Goal: Task Accomplishment & Management: Use online tool/utility

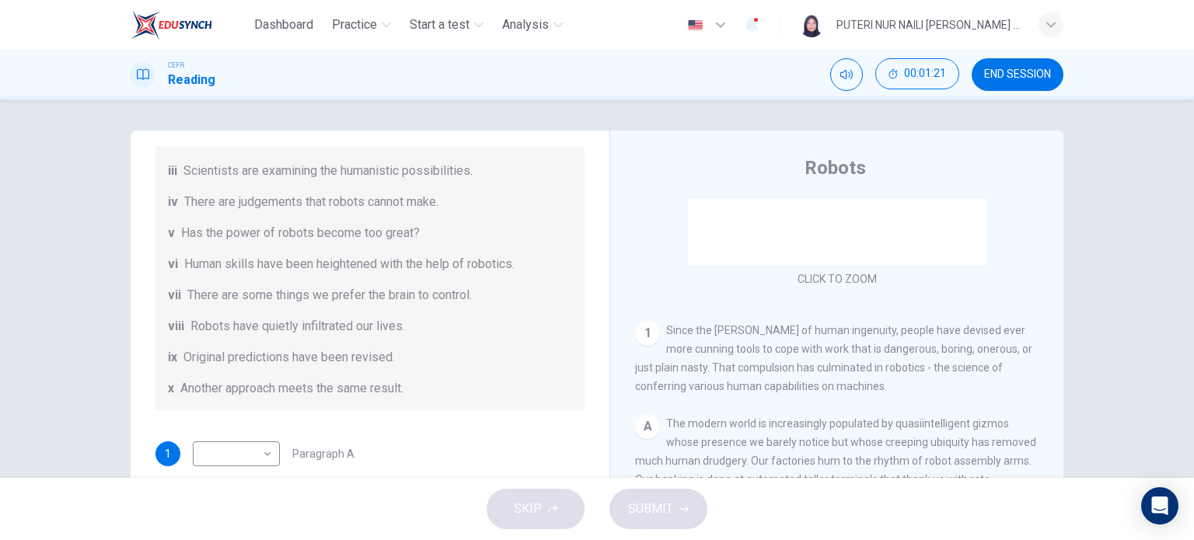
scroll to position [298, 0]
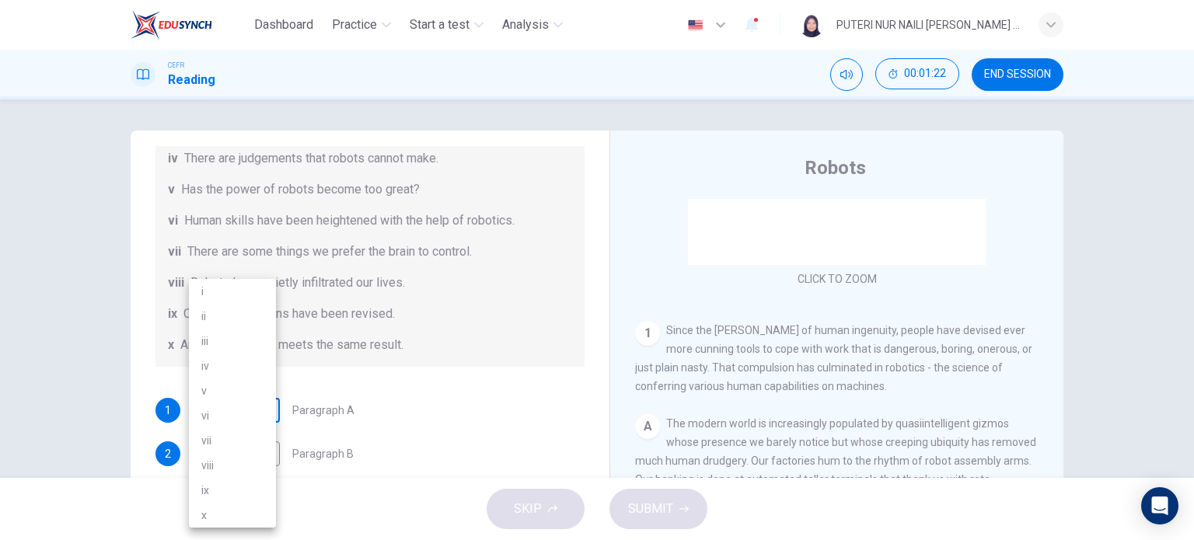
click at [255, 409] on body "Dashboard Practice Start a test Analysis English en ​ PUTERI NUR NAILI [PERSON_…" at bounding box center [597, 270] width 1194 height 540
click at [222, 417] on li "vi" at bounding box center [232, 415] width 87 height 25
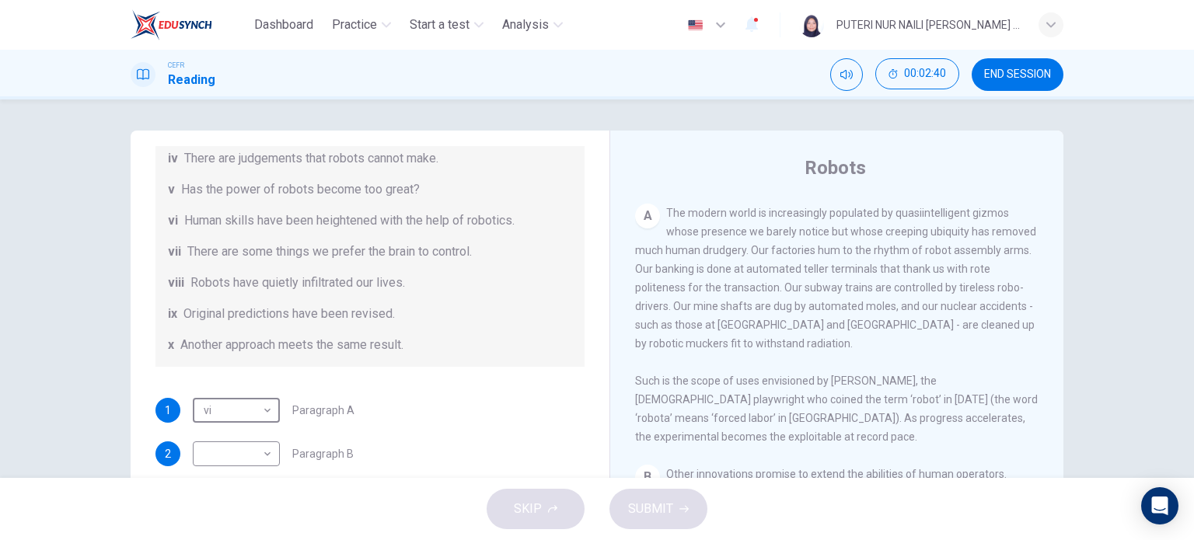
scroll to position [415, 0]
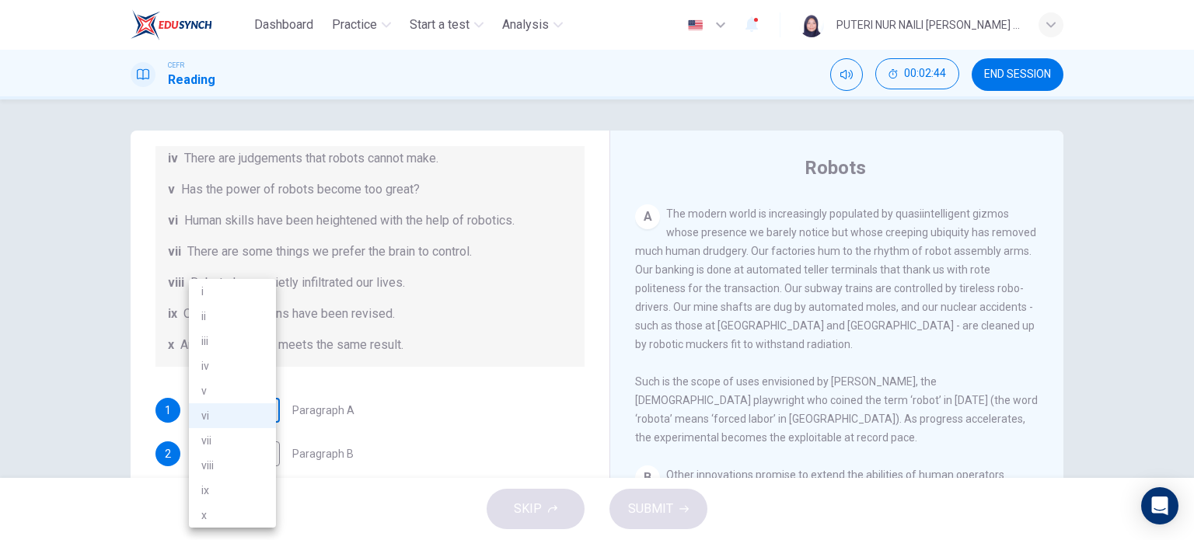
click at [249, 413] on body "Dashboard Practice Start a test Analysis English en ​ PUTERI NUR NAILI [PERSON_…" at bounding box center [597, 270] width 1194 height 540
click at [230, 442] on li "vii" at bounding box center [232, 440] width 87 height 25
type input "vii"
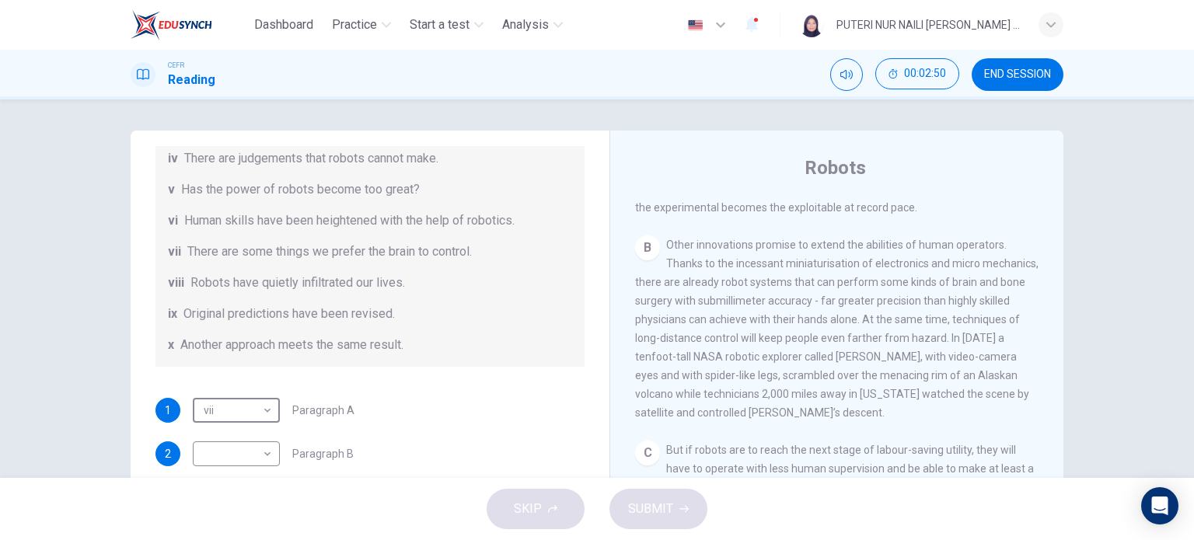
scroll to position [637, 0]
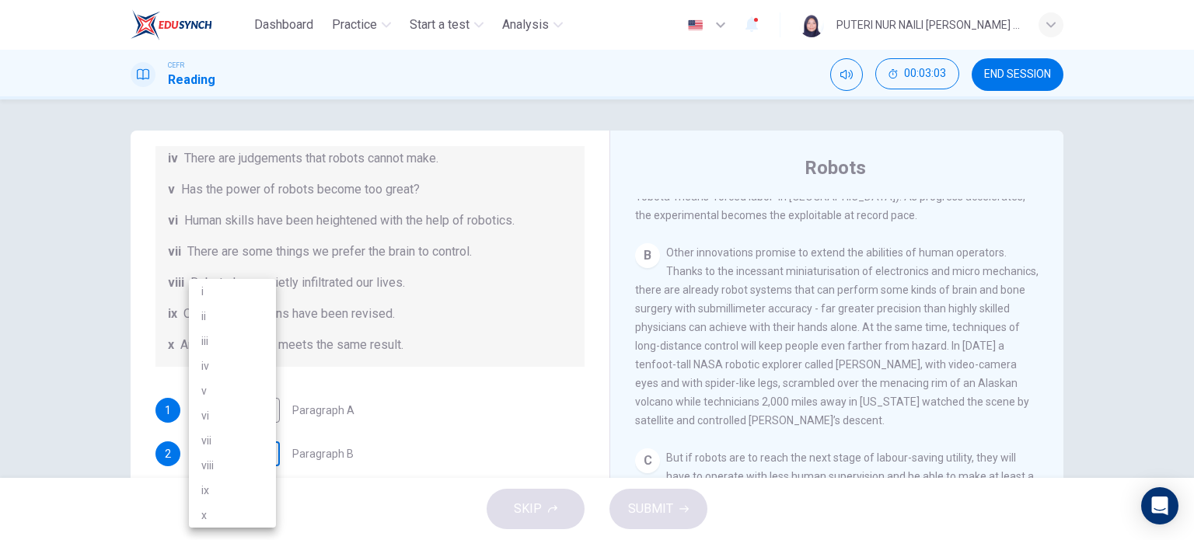
click at [258, 443] on body "Dashboard Practice Start a test Analysis English en ​ PUTERI NUR NAILI [PERSON_…" at bounding box center [597, 270] width 1194 height 540
click at [231, 411] on li "vi" at bounding box center [232, 415] width 87 height 25
type input "vi"
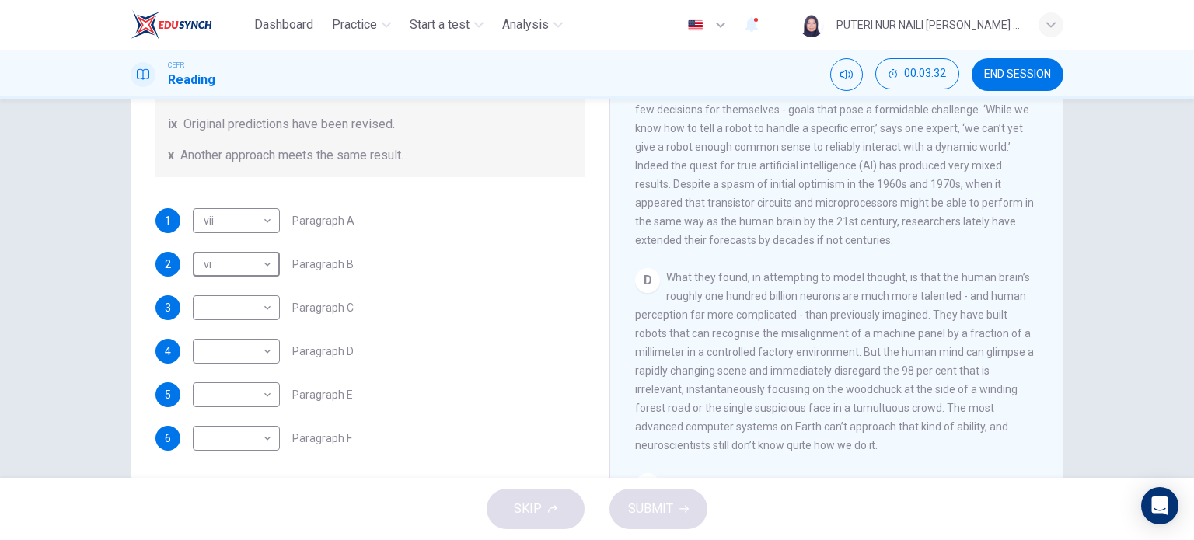
scroll to position [190, 0]
click at [270, 308] on div "​ ​" at bounding box center [236, 307] width 87 height 25
click at [270, 304] on body "Dashboard Practice Start a test Analysis English en ​ PUTERI NUR NAILI [PERSON_…" at bounding box center [597, 270] width 1194 height 540
click at [224, 366] on li "iv" at bounding box center [232, 366] width 87 height 25
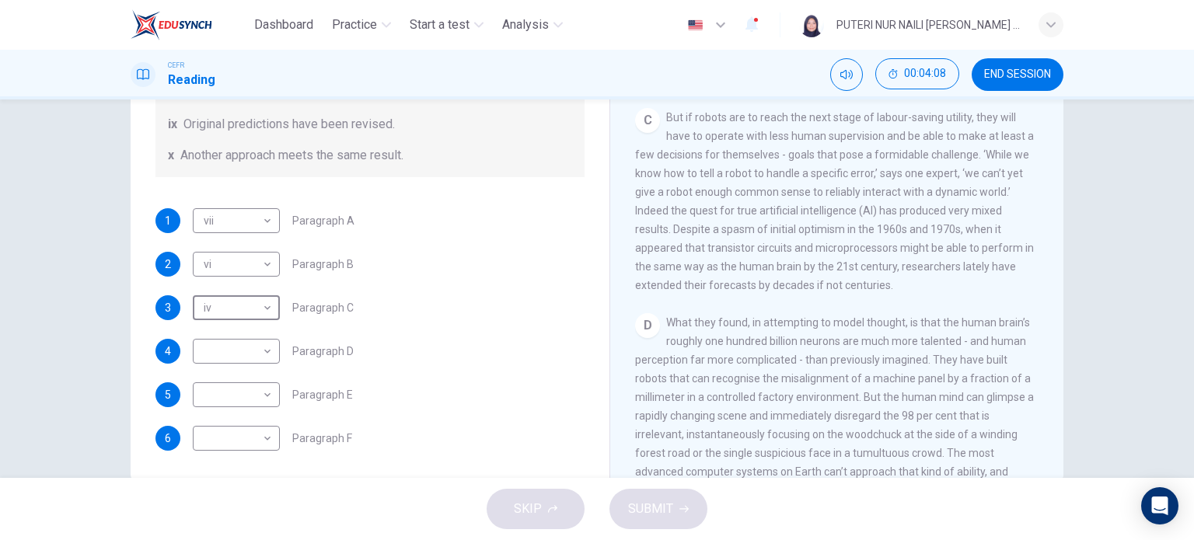
scroll to position [205, 0]
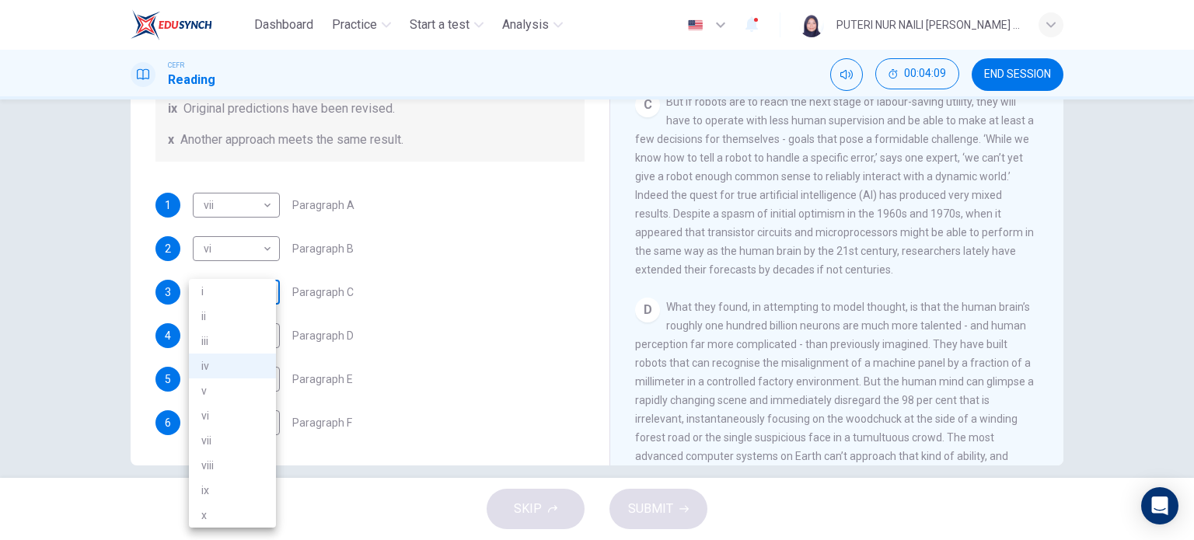
click at [260, 287] on body "Dashboard Practice Start a test Analysis English en ​ PUTERI NUR NAILI [PERSON_…" at bounding box center [597, 270] width 1194 height 540
click at [229, 289] on li "i" at bounding box center [232, 291] width 87 height 25
type input "i"
click at [239, 333] on body "Dashboard Practice Start a test Analysis English en ​ PUTERI NUR NAILI [PERSON_…" at bounding box center [597, 270] width 1194 height 540
click at [216, 375] on li "iv" at bounding box center [232, 366] width 87 height 25
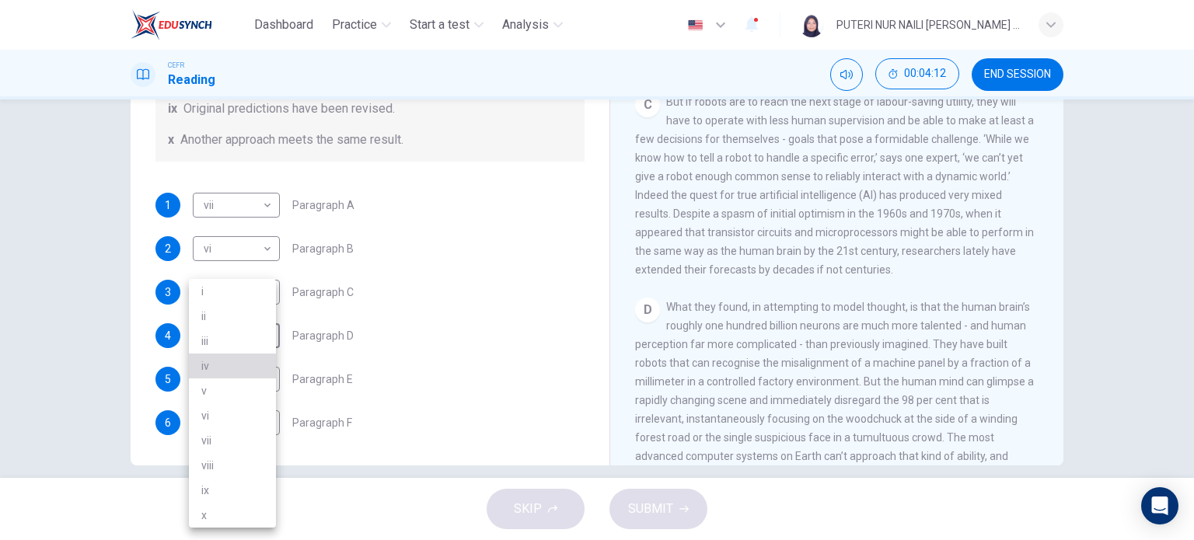
type input "iv"
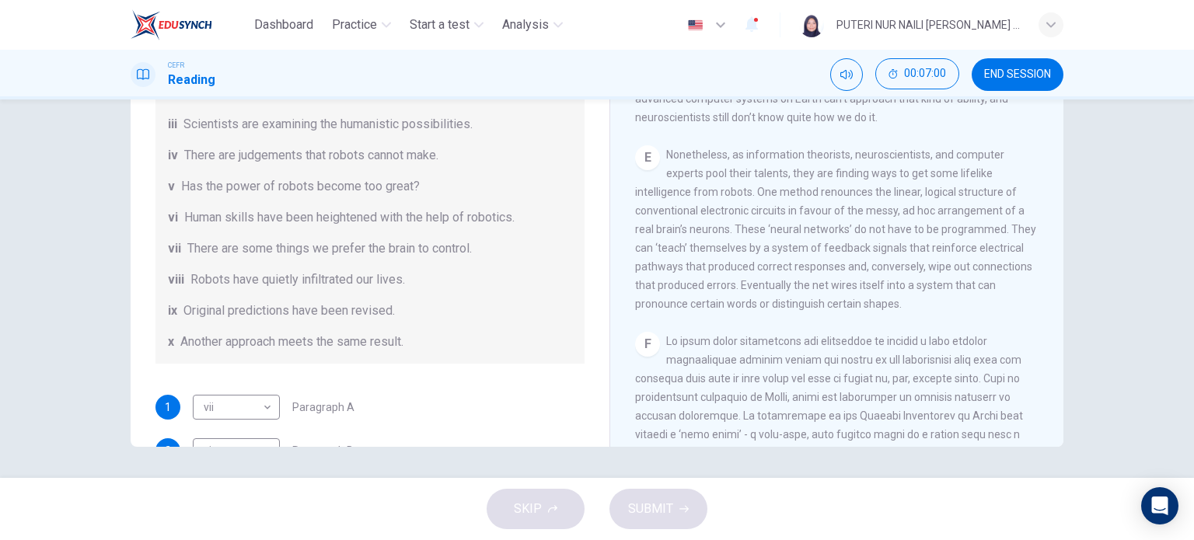
scroll to position [298, 0]
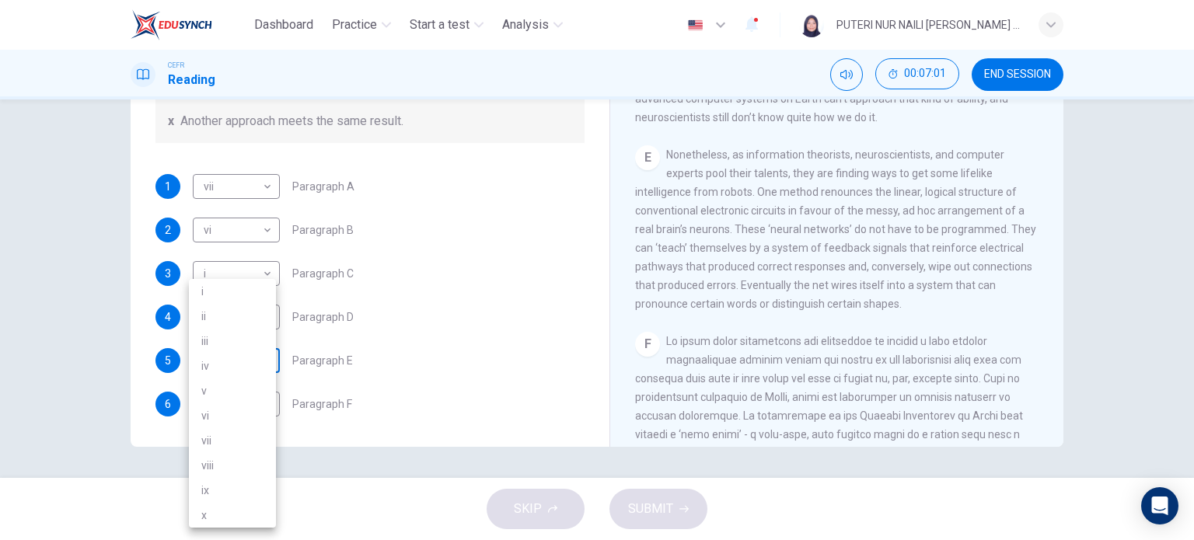
click at [260, 368] on body "Dashboard Practice Start a test Analysis English en ​ PUTERI NUR NAILI [PERSON_…" at bounding box center [597, 270] width 1194 height 540
click at [230, 341] on li "iii" at bounding box center [232, 341] width 87 height 25
type input "iii"
click at [236, 399] on body "Dashboard Practice Start a test Analysis English en ​ PUTERI NUR NAILI [PERSON_…" at bounding box center [597, 270] width 1194 height 540
click at [223, 364] on li "iv" at bounding box center [232, 366] width 87 height 25
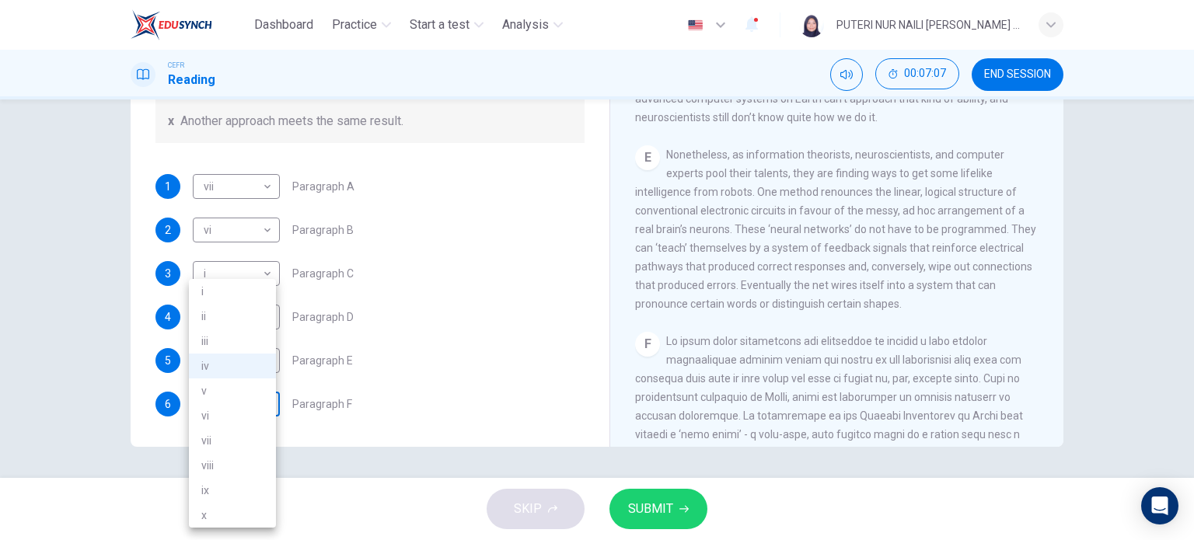
click at [226, 403] on body "Dashboard Practice Start a test Analysis English en ​ PUTERI NUR NAILI [PERSON_…" at bounding box center [597, 270] width 1194 height 540
click at [209, 495] on li "ix" at bounding box center [232, 490] width 87 height 25
type input "ix"
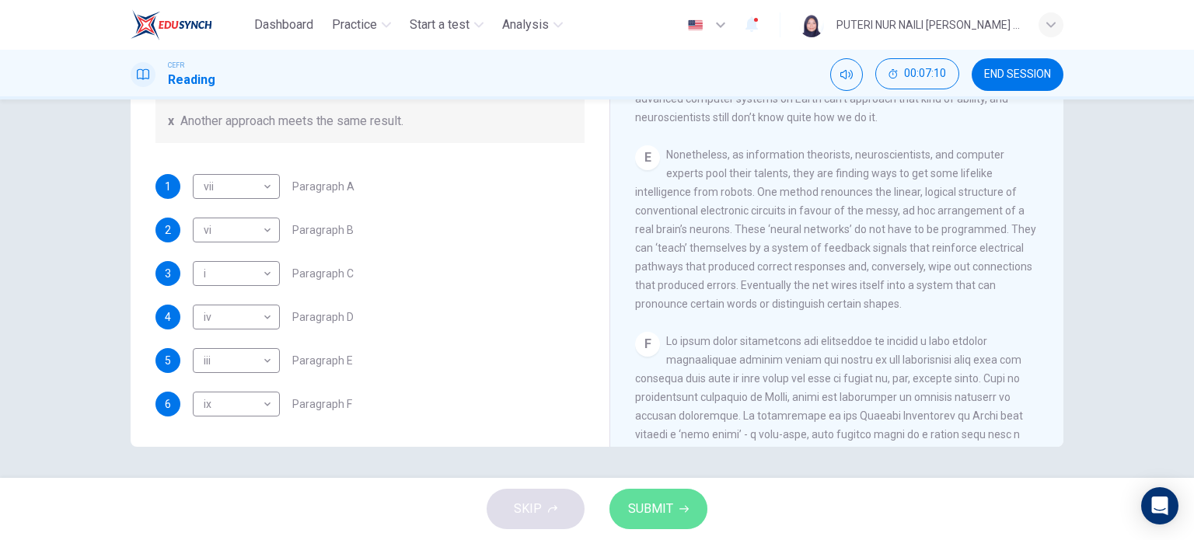
click at [646, 504] on span "SUBMIT" at bounding box center [650, 509] width 45 height 22
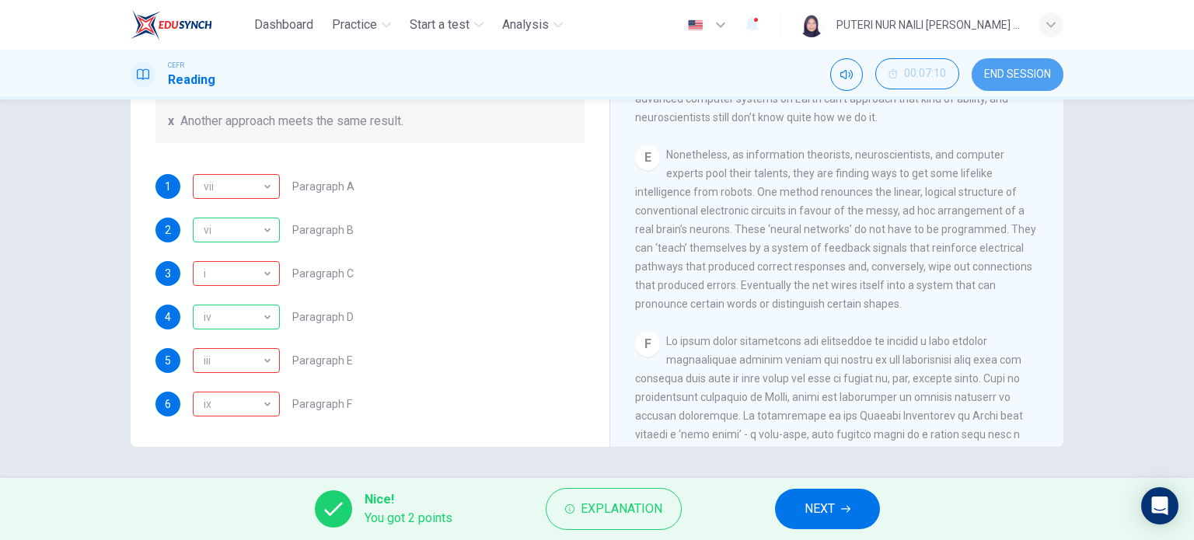
click at [984, 71] on span "END SESSION" at bounding box center [1017, 74] width 67 height 12
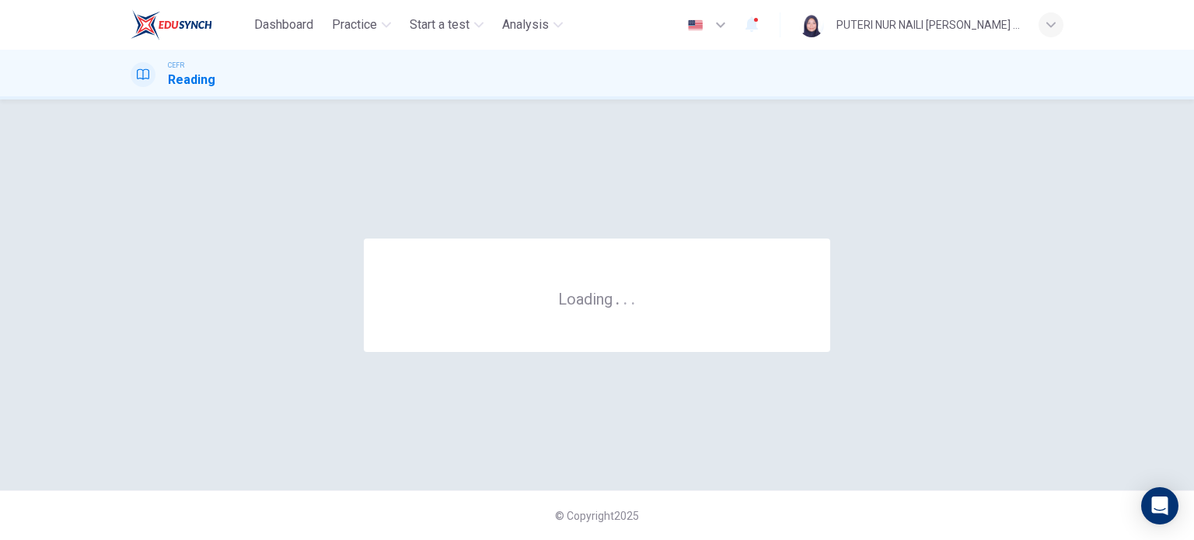
scroll to position [0, 0]
